Goal: Transaction & Acquisition: Book appointment/travel/reservation

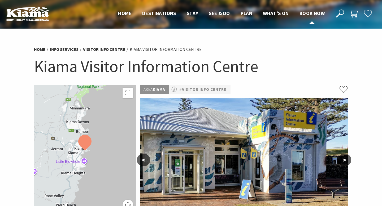
click at [312, 13] on span "Book now" at bounding box center [312, 13] width 25 height 6
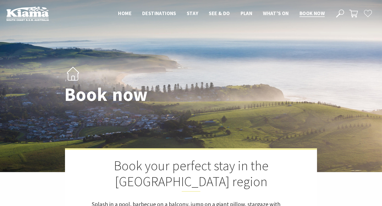
select select "3"
select select "2"
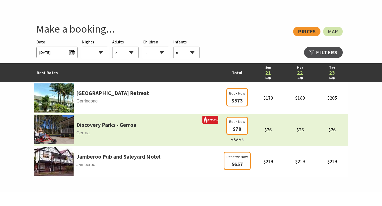
scroll to position [282, 0]
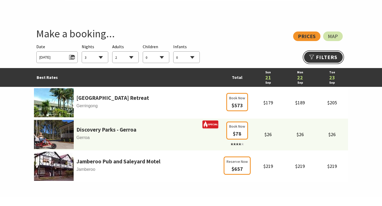
click at [316, 56] on link "Refine Results >>" at bounding box center [323, 57] width 39 height 11
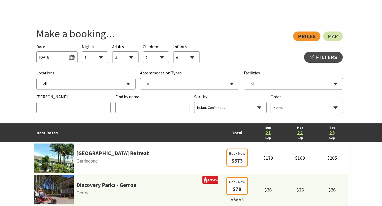
click at [209, 82] on select "--- All --- B&B/Guesthouse Budget/Backpackers Caravan Parks & Camping Chalets/V…" at bounding box center [189, 84] width 99 height 12
select select "Caravan Parks & Camping"
click at [140, 78] on select "--- All --- B&B/Guesthouse Budget/Backpackers Caravan Parks & Camping Chalets/V…" at bounding box center [189, 84] width 99 height 12
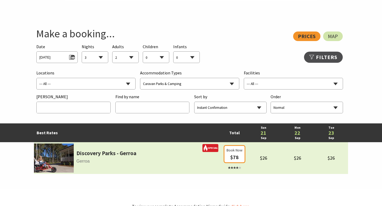
click at [136, 158] on td "Discovery Parks - Gerroa Gerroa" at bounding box center [128, 158] width 188 height 32
click at [69, 157] on img at bounding box center [54, 158] width 40 height 29
click at [93, 152] on link "Discovery Parks - Gerroa" at bounding box center [106, 153] width 60 height 9
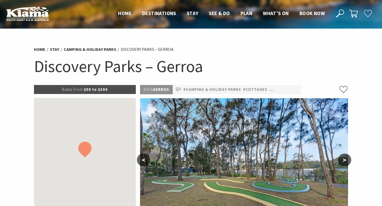
select select "3"
select select "2"
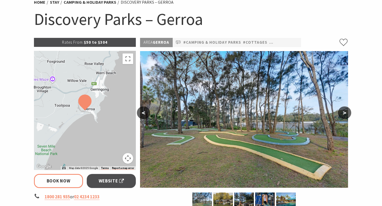
scroll to position [48, 0]
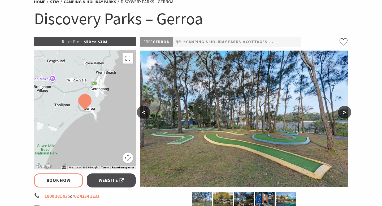
click at [345, 111] on button ">" at bounding box center [344, 112] width 13 height 13
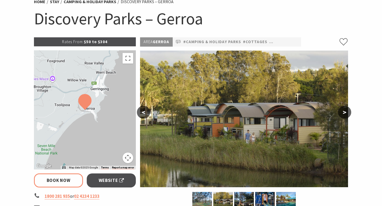
click at [345, 111] on button ">" at bounding box center [344, 112] width 13 height 13
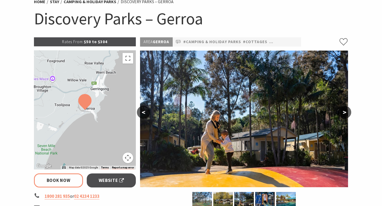
click at [345, 111] on button ">" at bounding box center [344, 112] width 13 height 13
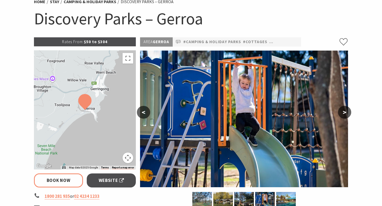
click at [345, 111] on button ">" at bounding box center [344, 112] width 13 height 13
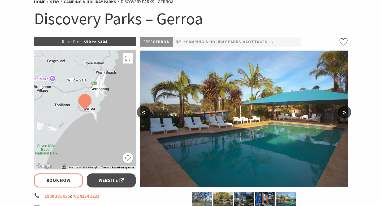
click at [345, 111] on button ">" at bounding box center [344, 112] width 13 height 13
click at [345, 114] on button ">" at bounding box center [344, 112] width 13 height 13
click at [144, 111] on button "<" at bounding box center [143, 112] width 13 height 13
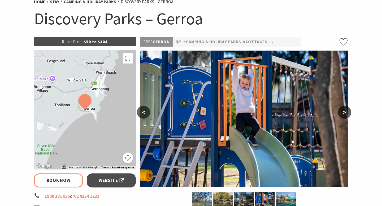
click at [144, 111] on button "<" at bounding box center [143, 112] width 13 height 13
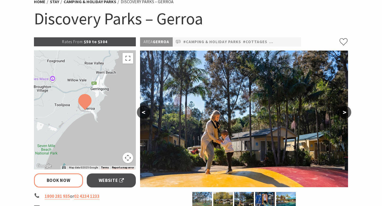
click at [144, 111] on button "<" at bounding box center [143, 112] width 13 height 13
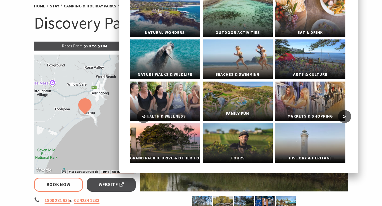
scroll to position [44, 0]
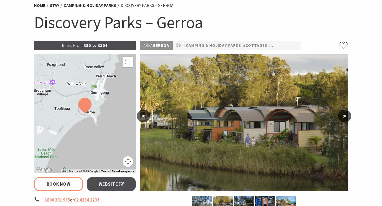
click at [343, 118] on button ">" at bounding box center [344, 116] width 13 height 13
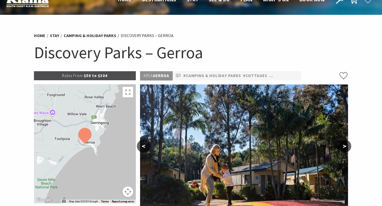
scroll to position [0, 0]
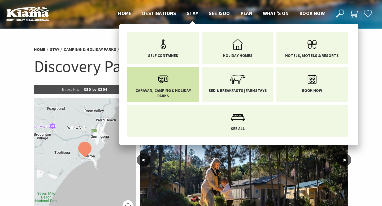
click at [162, 81] on icon "Main Menu" at bounding box center [163, 79] width 17 height 17
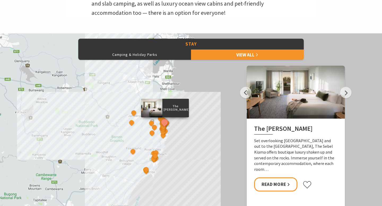
scroll to position [213, 0]
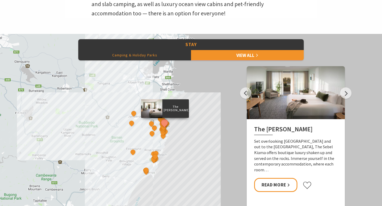
click at [150, 59] on button "Camping & Holiday Parks" at bounding box center [134, 55] width 113 height 11
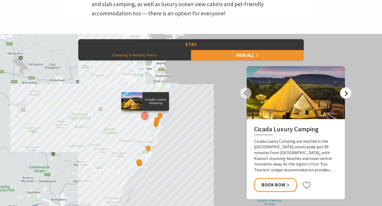
click at [347, 95] on button "Next" at bounding box center [345, 93] width 11 height 11
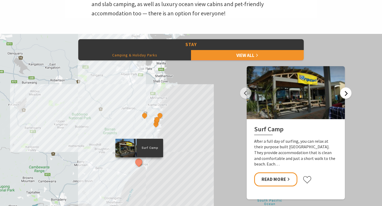
click at [347, 95] on button "Next" at bounding box center [345, 93] width 11 height 11
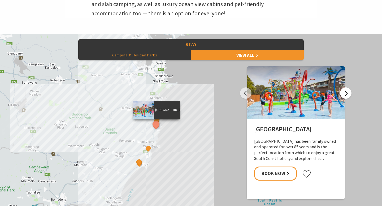
click at [347, 95] on button "Next" at bounding box center [345, 93] width 11 height 11
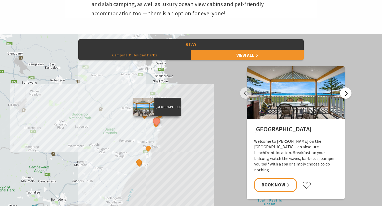
click at [347, 95] on button "Next" at bounding box center [345, 93] width 11 height 11
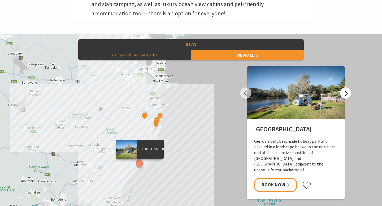
click at [347, 97] on button "Next" at bounding box center [345, 93] width 11 height 11
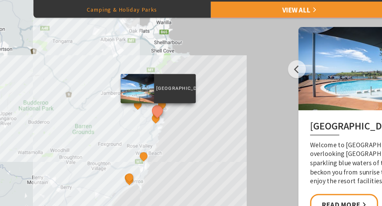
click at [174, 124] on div "Cicada Luxury Camping Surf Camp BIG4 Easts Beach Holiday Park Kendalls Beach Ho…" at bounding box center [191, 129] width 382 height 191
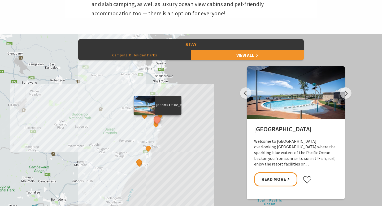
click at [210, 111] on div "Cicada Luxury Camping Surf Camp BIG4 Easts Beach Holiday Park Kendalls Beach Ho…" at bounding box center [191, 129] width 382 height 191
click at [136, 55] on button "Camping & Holiday Parks" at bounding box center [134, 55] width 113 height 11
